Goal: Task Accomplishment & Management: Manage account settings

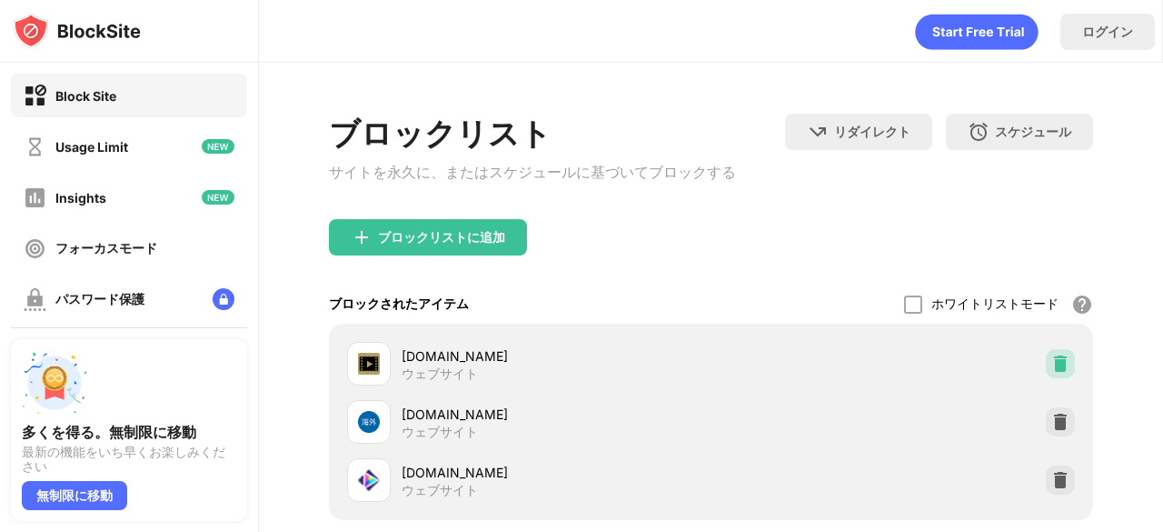
click at [1052, 366] on img at bounding box center [1061, 363] width 18 height 18
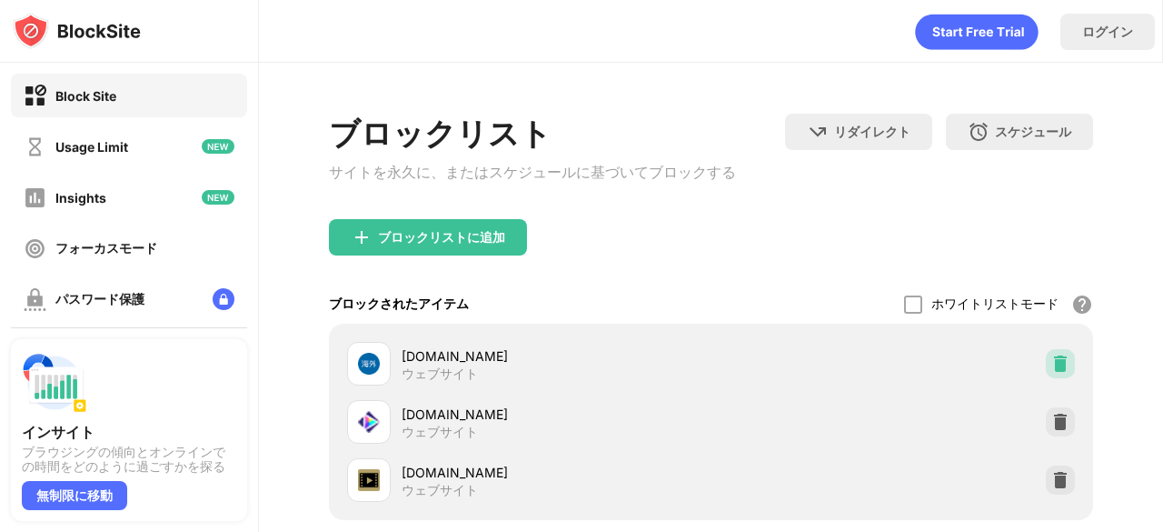
click at [1052, 365] on img at bounding box center [1061, 363] width 18 height 18
